Goal: Information Seeking & Learning: Understand process/instructions

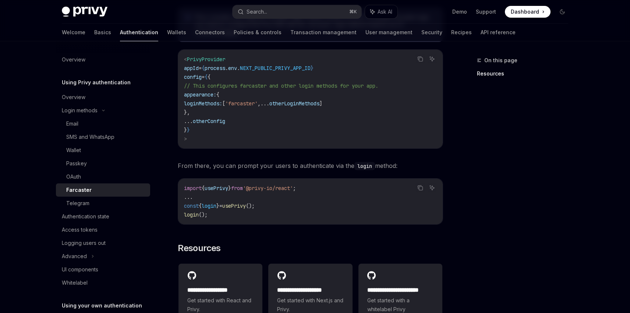
scroll to position [250, 0]
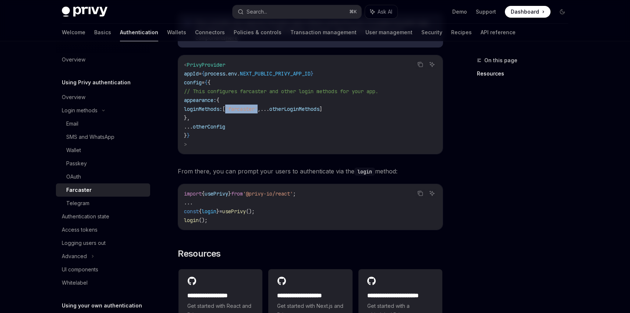
drag, startPoint x: 289, startPoint y: 108, endPoint x: 255, endPoint y: 108, distance: 34.2
click at [255, 108] on span "loginMethods: [ 'farcaster' , ... otherLoginMethods ]" at bounding box center [253, 109] width 138 height 7
copy span "'farcaster'"
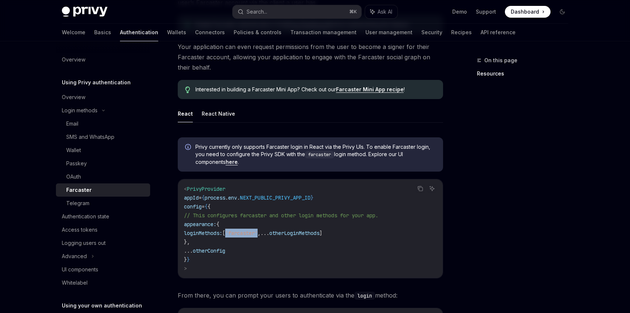
scroll to position [142, 0]
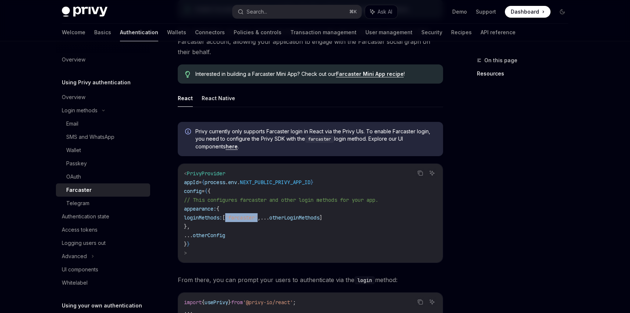
click at [366, 74] on link "Farcaster Mini App recipe" at bounding box center [370, 74] width 68 height 7
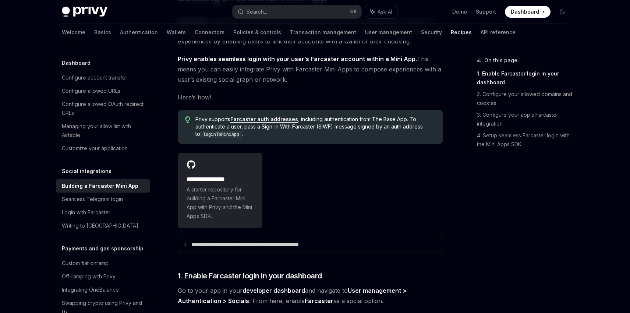
scroll to position [82, 0]
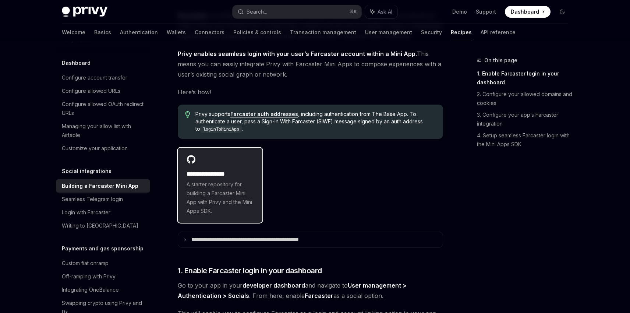
click at [215, 182] on span "A starter repository for building a Farcaster Mini App with Privy and the Mini …" at bounding box center [220, 197] width 67 height 35
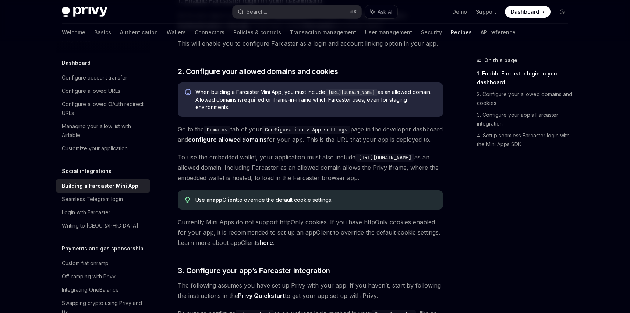
scroll to position [354, 0]
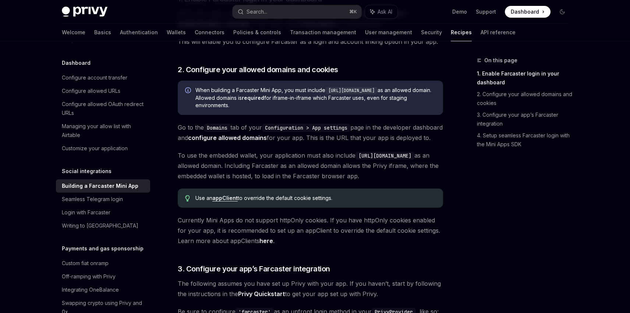
copy code "https://farcaster.xyz"
drag, startPoint x: 387, startPoint y: 91, endPoint x: 331, endPoint y: 88, distance: 56.4
click at [331, 88] on code "https://farcaster.xyz" at bounding box center [351, 90] width 52 height 7
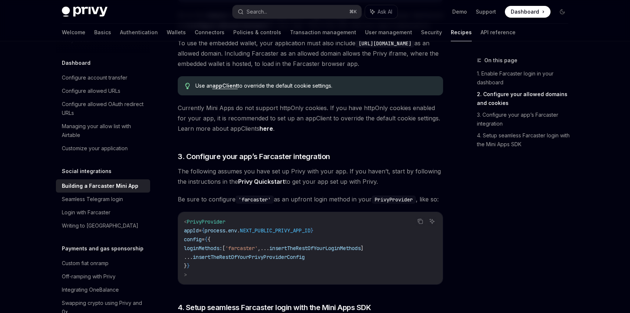
scroll to position [467, 0]
click at [227, 88] on link "appClient" at bounding box center [224, 85] width 25 height 7
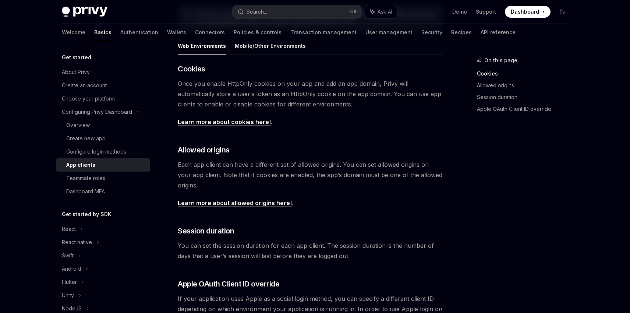
scroll to position [275, 0]
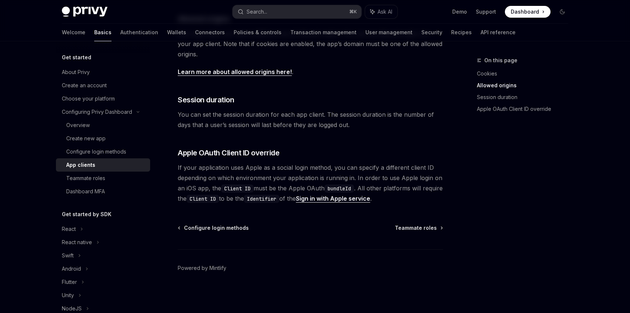
type textarea "*"
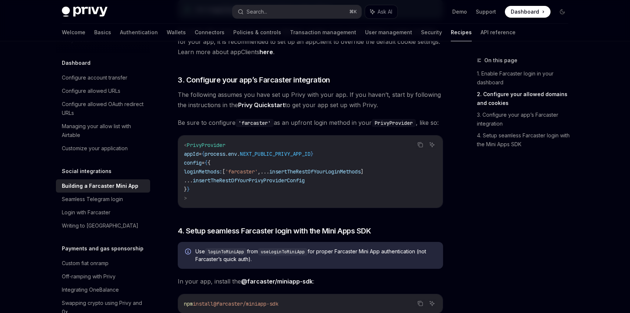
scroll to position [543, 0]
copy span "[ 'farcaster'"
drag, startPoint x: 277, startPoint y: 191, endPoint x: 241, endPoint y: 190, distance: 36.8
click at [241, 174] on span "loginMethods: [ 'farcaster' , ... insertTheRestOfYourLoginMethods ]" at bounding box center [274, 170] width 180 height 7
click at [316, 174] on span "insertTheRestOfYourLoginMethods" at bounding box center [314, 170] width 91 height 7
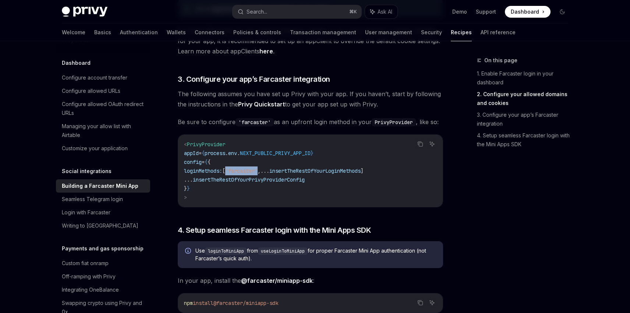
drag, startPoint x: 276, startPoint y: 190, endPoint x: 243, endPoint y: 189, distance: 32.8
click at [243, 174] on span "'farcaster'" at bounding box center [241, 170] width 32 height 7
copy span "'farcaster'"
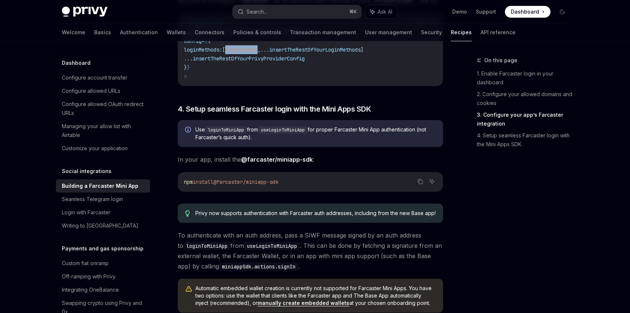
scroll to position [666, 0]
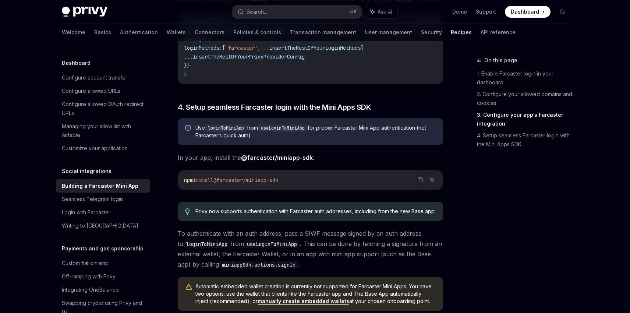
click at [231, 132] on code "loginToMiniApp" at bounding box center [226, 127] width 42 height 7
copy code "loginToMiniApp"
click at [231, 132] on code "loginToMiniApp" at bounding box center [226, 127] width 42 height 7
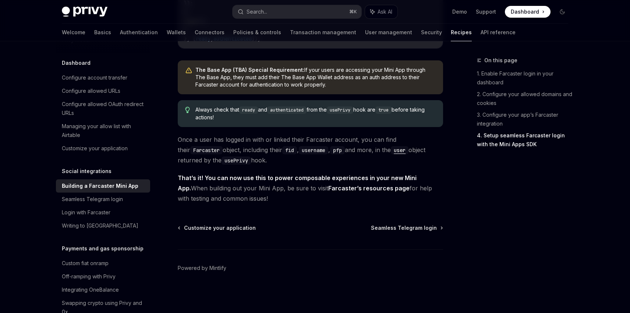
scroll to position [1135, 0]
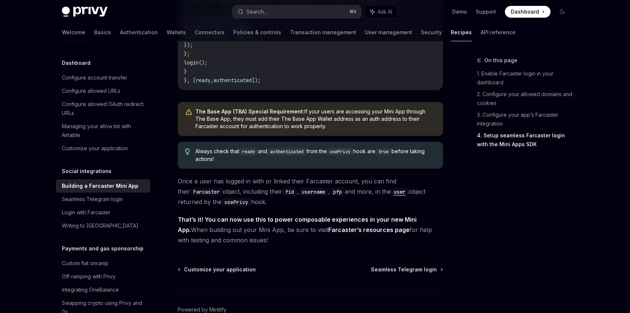
click at [238, 163] on span "Always check that ready and authenticated from the usePrivy hook are true befor…" at bounding box center [315, 155] width 240 height 15
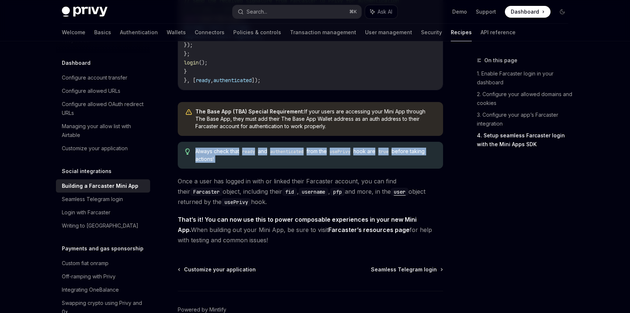
click at [238, 163] on span "Always check that ready and authenticated from the usePrivy hook are true befor…" at bounding box center [315, 155] width 240 height 15
copy div "Always check that ready and authenticated from the usePrivy hook are true befor…"
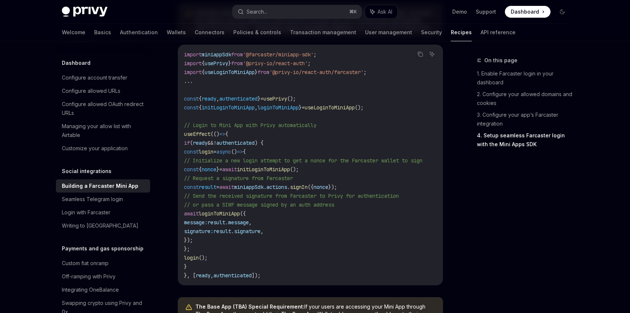
scroll to position [904, 0]
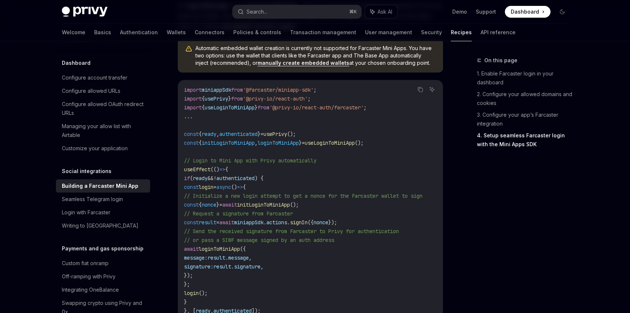
click at [290, 146] on span "loginToMiniApp" at bounding box center [278, 142] width 41 height 7
copy span "loginToMiniApp"
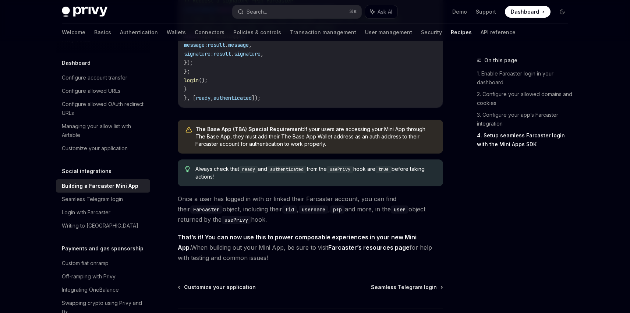
scroll to position [1206, 0]
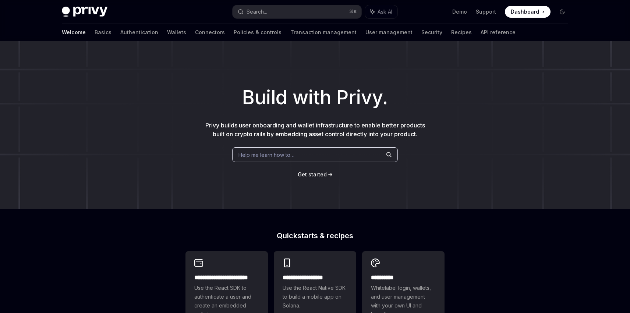
click at [531, 10] on span "Dashboard" at bounding box center [525, 11] width 28 height 7
